Goal: Task Accomplishment & Management: Use online tool/utility

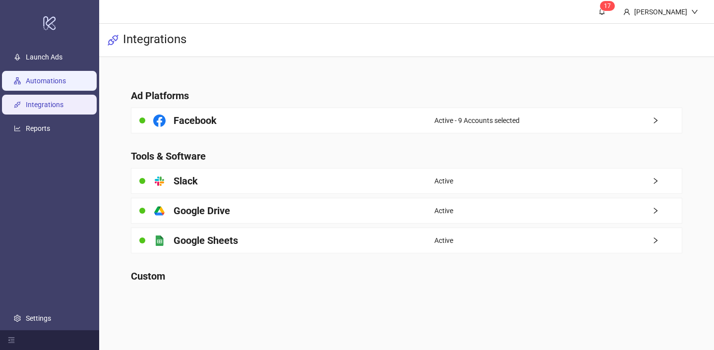
click at [59, 79] on link "Automations" at bounding box center [46, 81] width 40 height 8
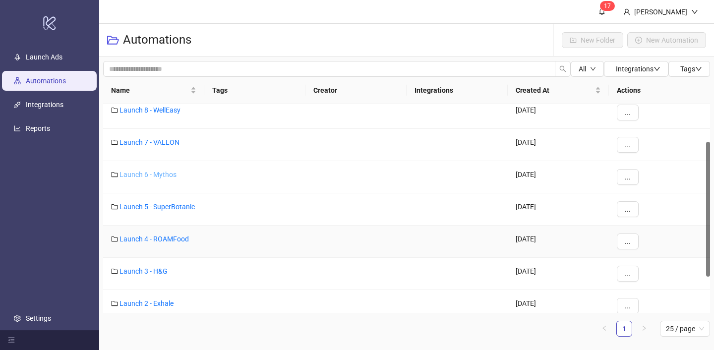
scroll to position [72, 0]
click at [170, 237] on link "Launch 4 - ROAMFood" at bounding box center [153, 238] width 69 height 8
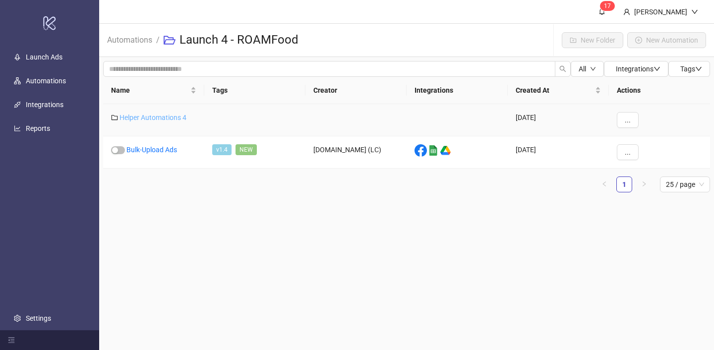
click at [171, 115] on link "Helper Automations 4" at bounding box center [152, 118] width 67 height 8
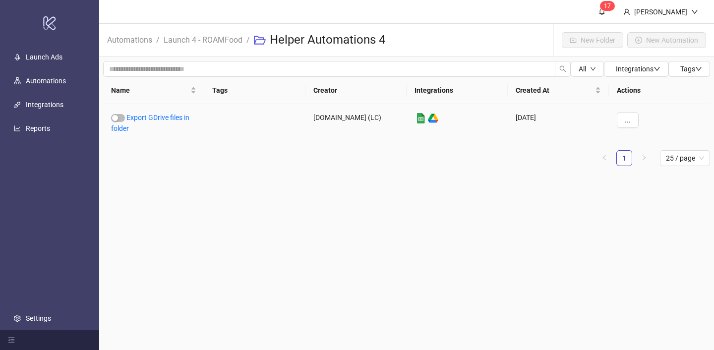
click at [171, 115] on link "Export GDrive files in folder" at bounding box center [150, 123] width 78 height 19
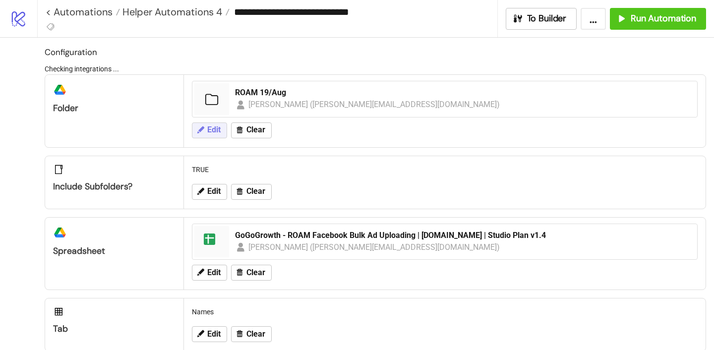
click at [211, 128] on span "Edit" at bounding box center [213, 129] width 13 height 9
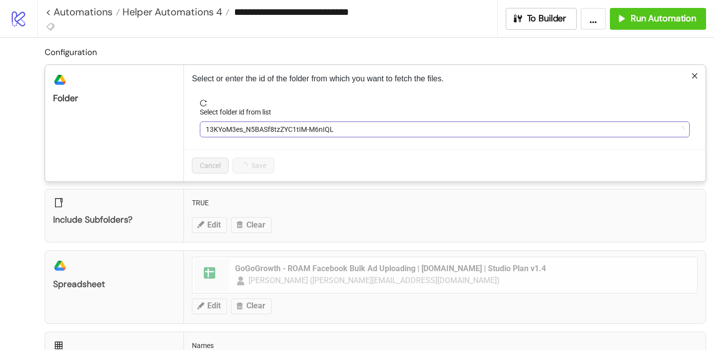
click at [253, 132] on span "13KYoM3es_N5BASf8tzZYC1tIM-M6nIQL" at bounding box center [445, 129] width 478 height 15
click at [253, 132] on span "ROAM 19/Aug" at bounding box center [445, 129] width 478 height 15
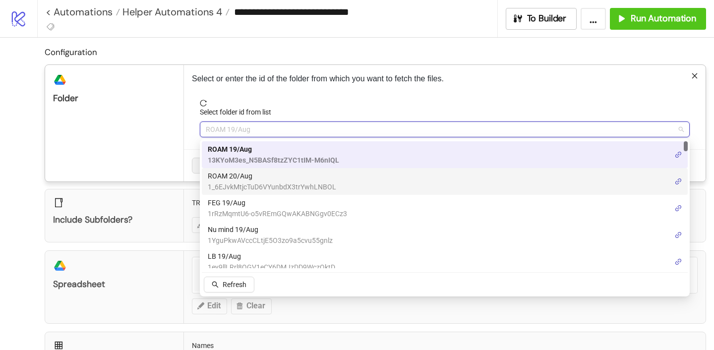
click at [242, 183] on span "1_6EJvkMtjcTuD6VYunbdX3trYwhLNBOL" at bounding box center [272, 186] width 128 height 11
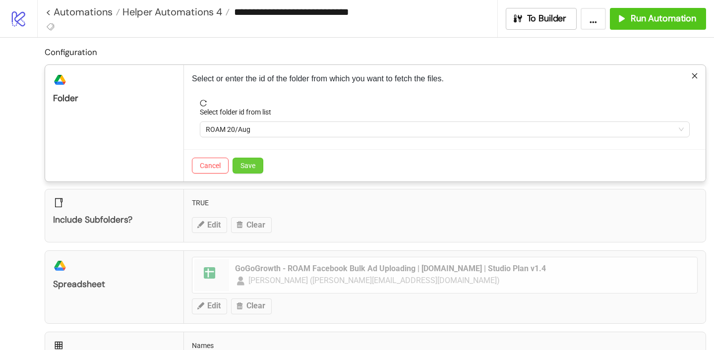
click at [254, 170] on button "Save" at bounding box center [247, 166] width 31 height 16
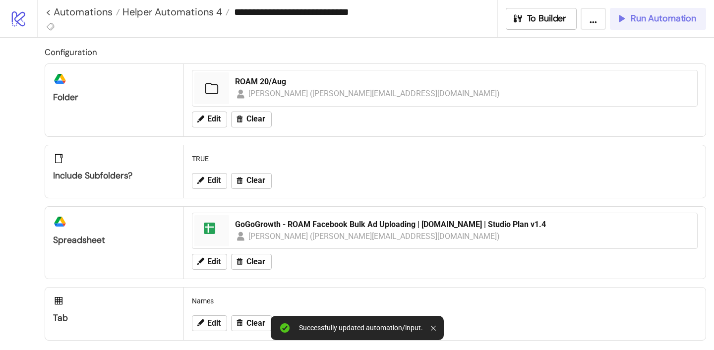
click at [669, 22] on span "Run Automation" at bounding box center [663, 18] width 65 height 11
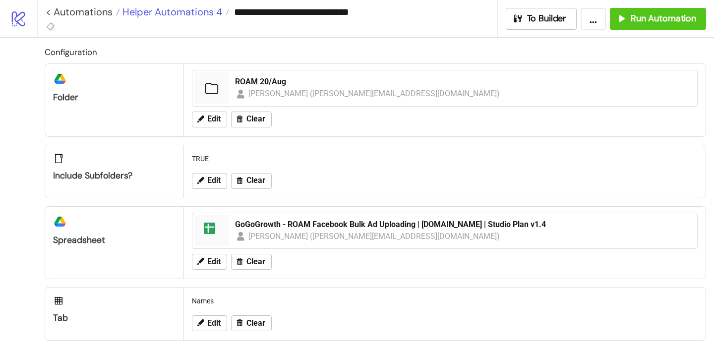
click at [201, 13] on span "Helper Automations 4" at bounding box center [171, 11] width 102 height 13
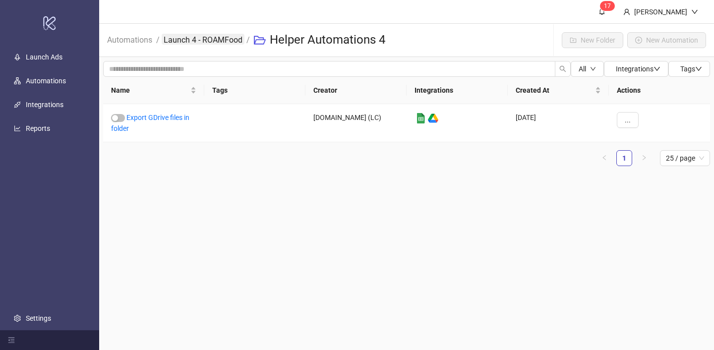
click at [198, 39] on link "Launch 4 - ROAMFood" at bounding box center [203, 39] width 83 height 11
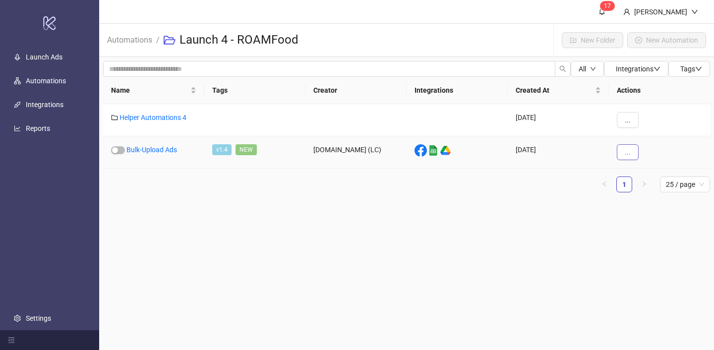
click at [632, 153] on button "..." at bounding box center [628, 152] width 22 height 16
click at [636, 172] on span "View" at bounding box center [649, 172] width 29 height 11
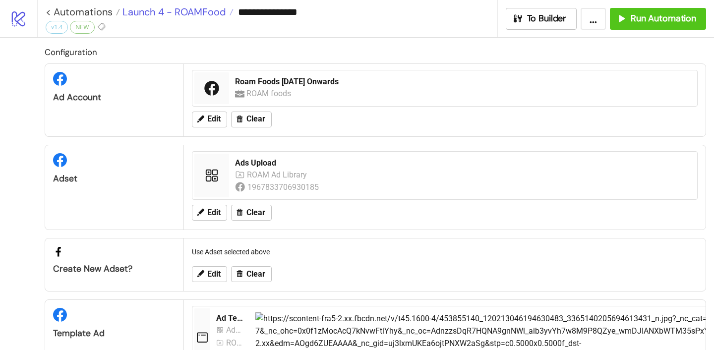
click at [150, 14] on span "Launch 4 - ROAMFood" at bounding box center [173, 11] width 106 height 13
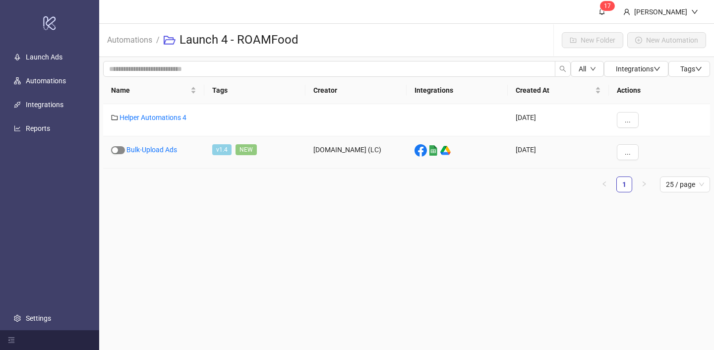
click at [119, 148] on span "button" at bounding box center [118, 150] width 14 height 8
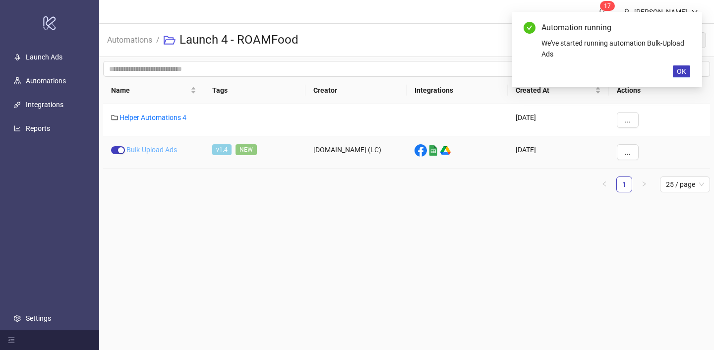
click at [149, 150] on link "Bulk-Upload Ads" at bounding box center [151, 150] width 51 height 8
